Goal: Task Accomplishment & Management: Use online tool/utility

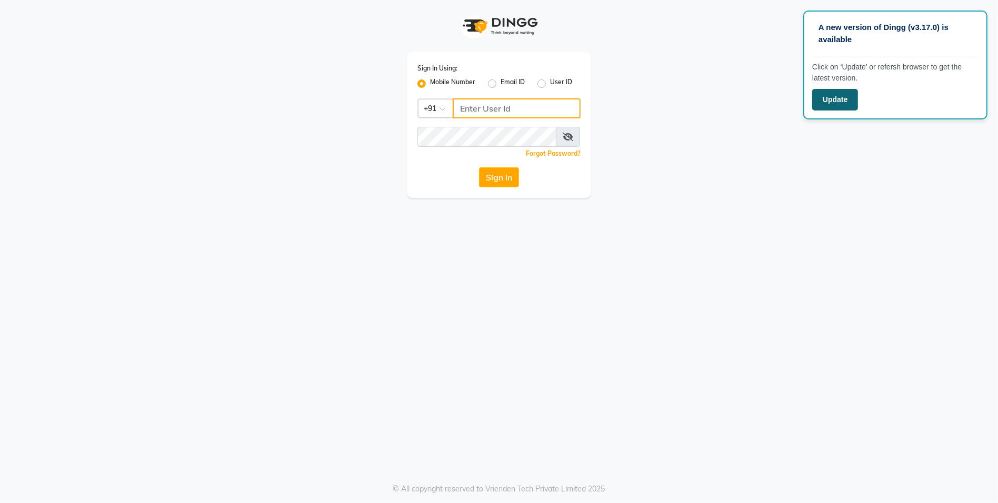
type input "7259892606"
click at [828, 93] on button "Update" at bounding box center [835, 100] width 46 height 22
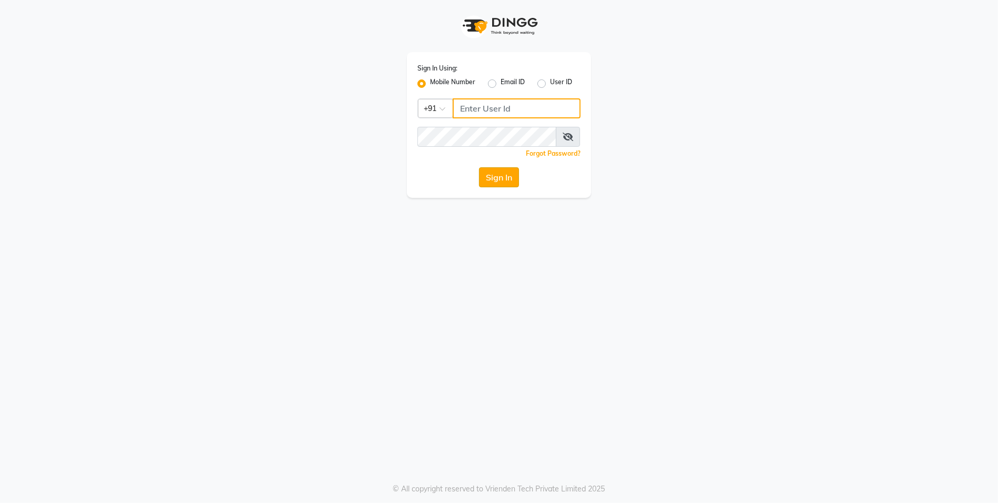
type input "7259892606"
click at [482, 169] on button "Sign In" at bounding box center [499, 177] width 40 height 20
